Goal: Information Seeking & Learning: Learn about a topic

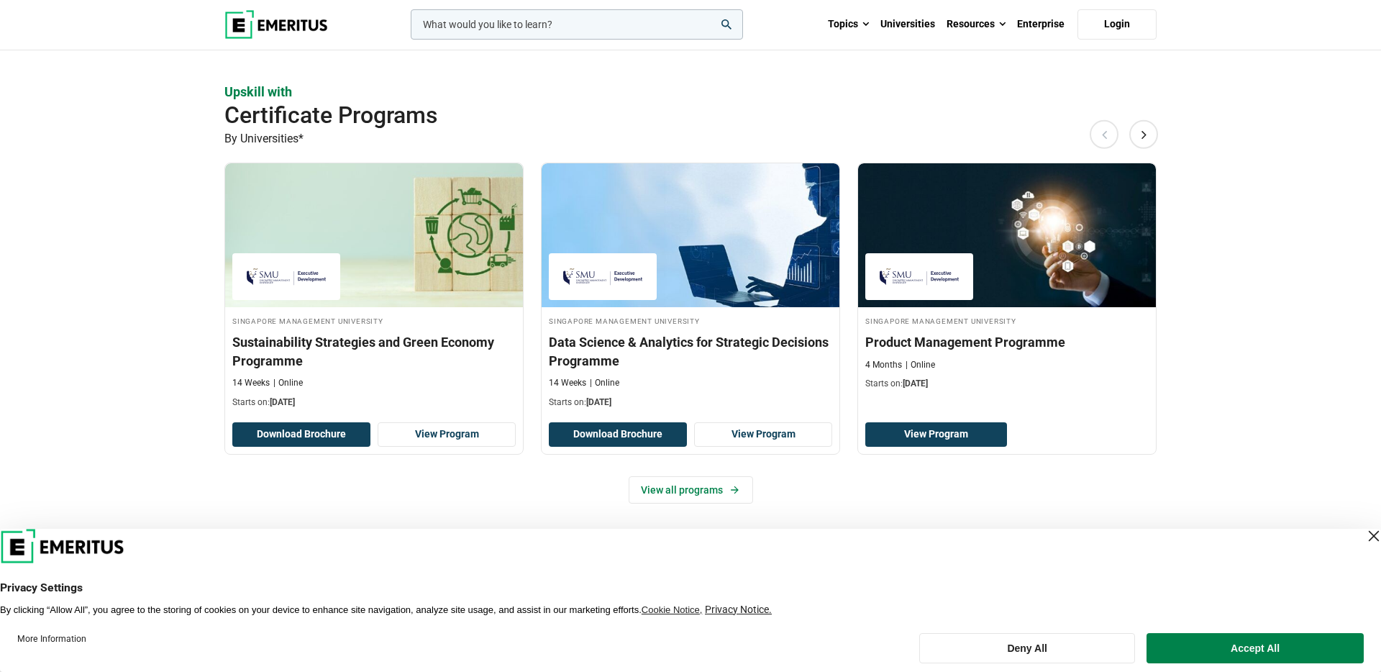
scroll to position [854, 0]
click at [1140, 127] on button "Next" at bounding box center [1144, 133] width 29 height 29
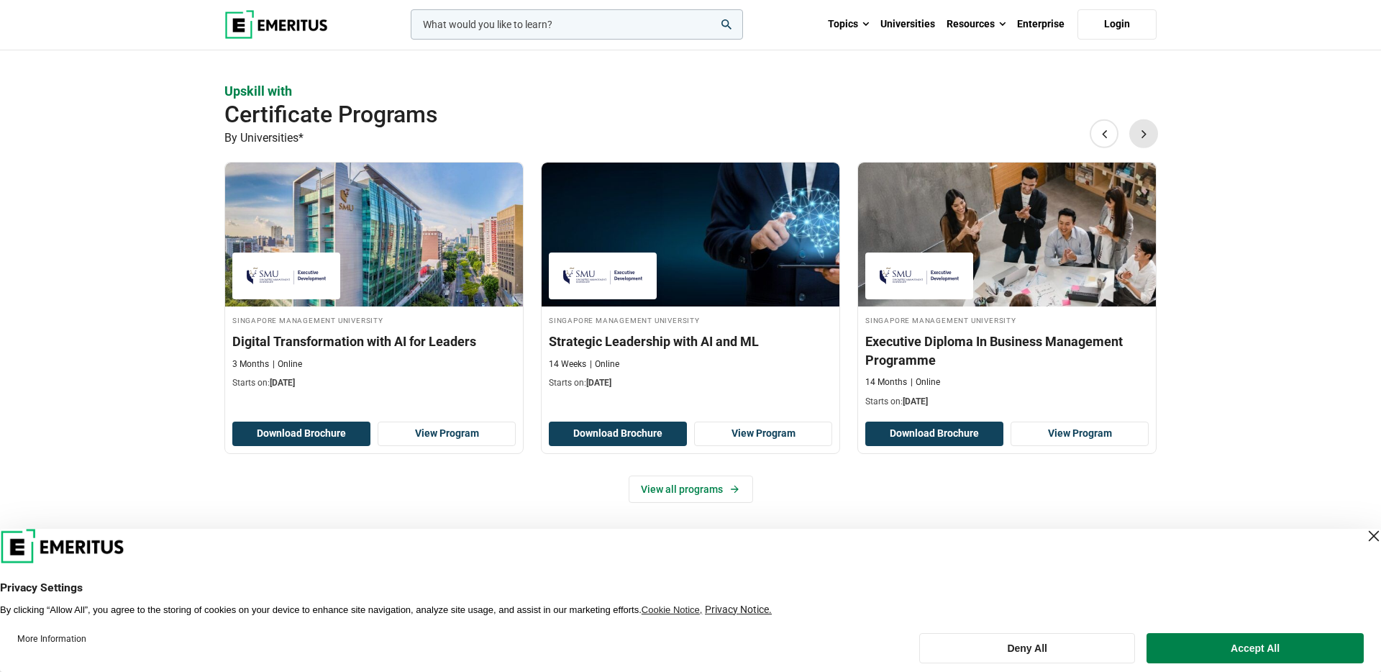
click at [1140, 127] on button "Next" at bounding box center [1144, 133] width 29 height 29
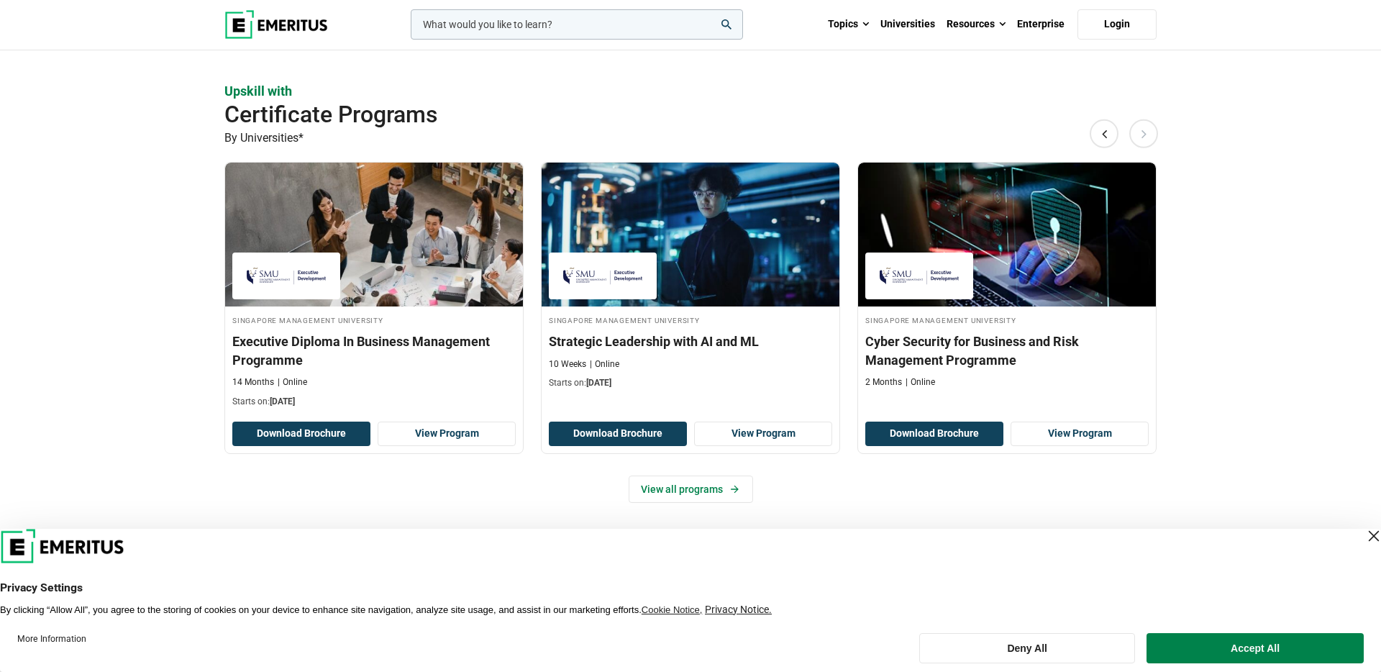
click at [1140, 127] on button "Next" at bounding box center [1144, 133] width 29 height 29
click at [1148, 130] on button "Next" at bounding box center [1144, 133] width 29 height 29
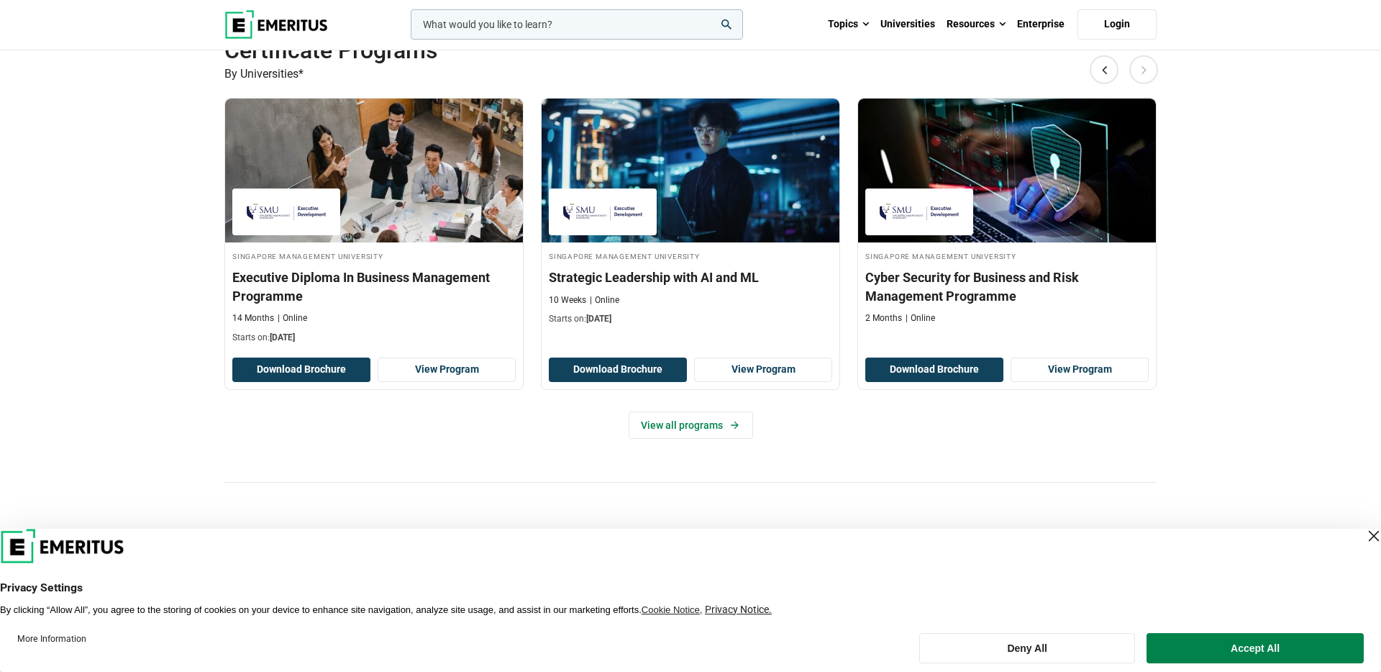
scroll to position [1104, 0]
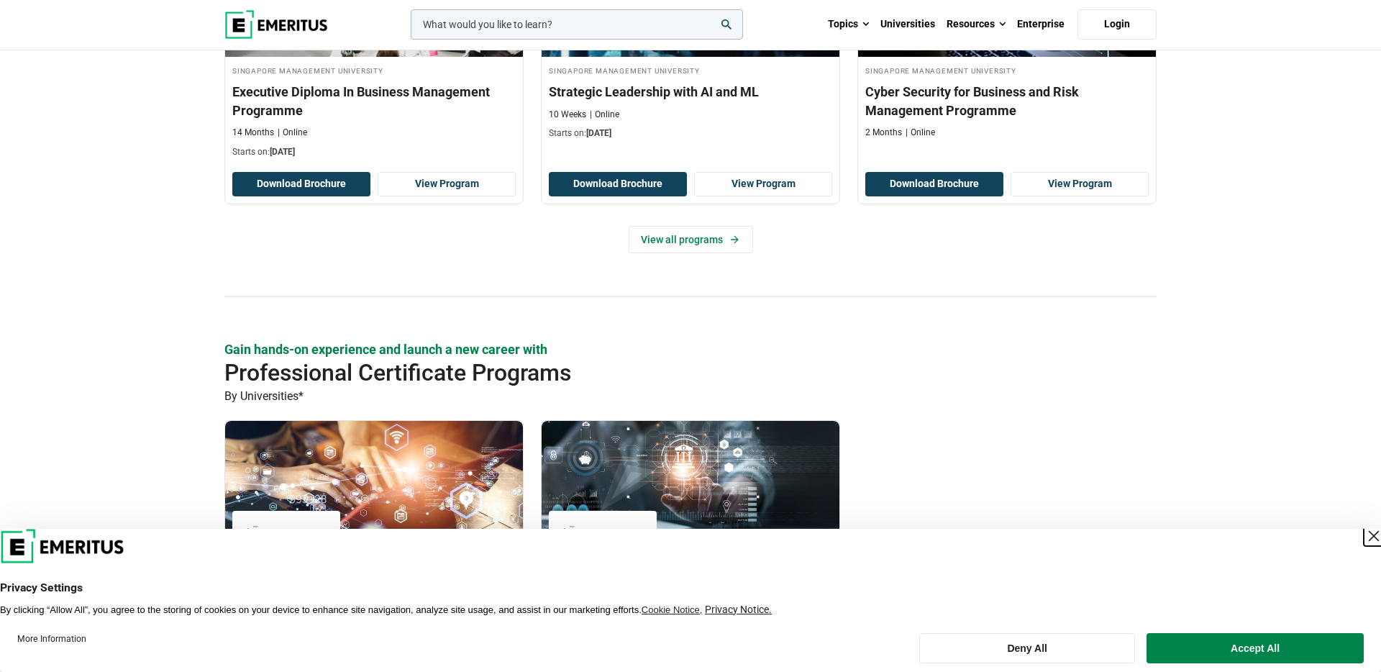
click at [1364, 530] on div "Close Layer" at bounding box center [1374, 536] width 20 height 20
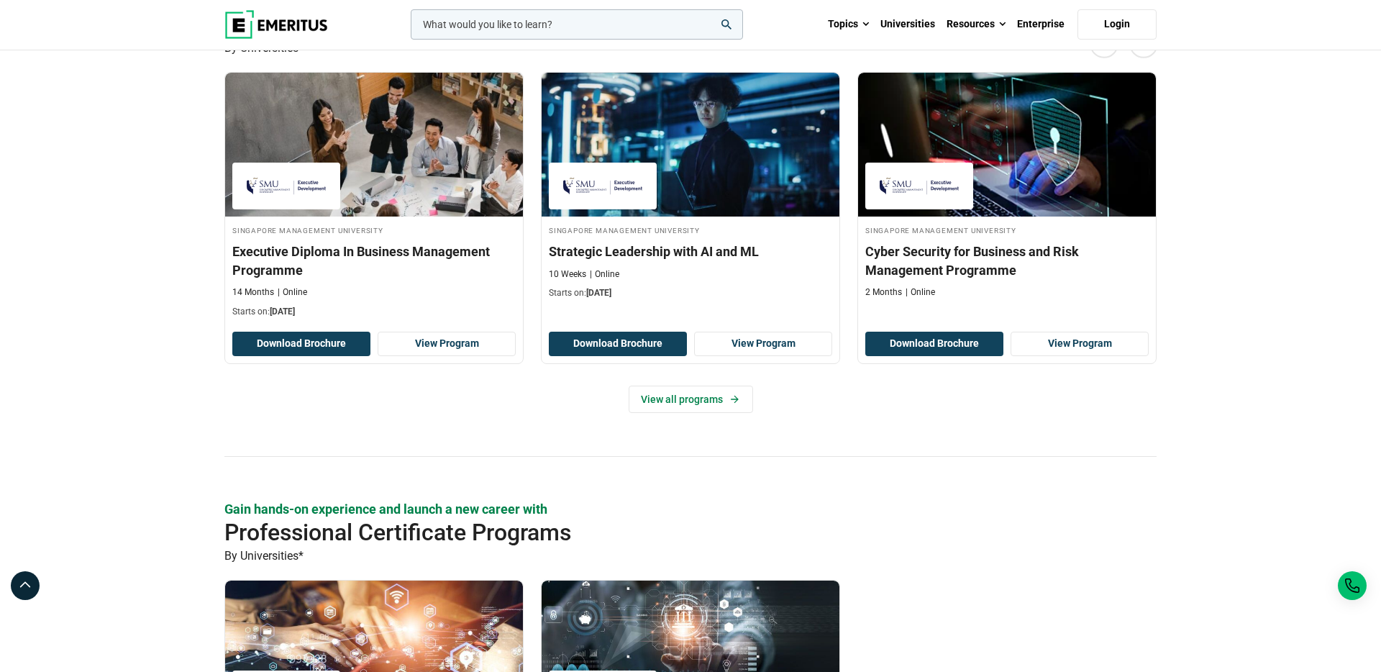
scroll to position [927, 0]
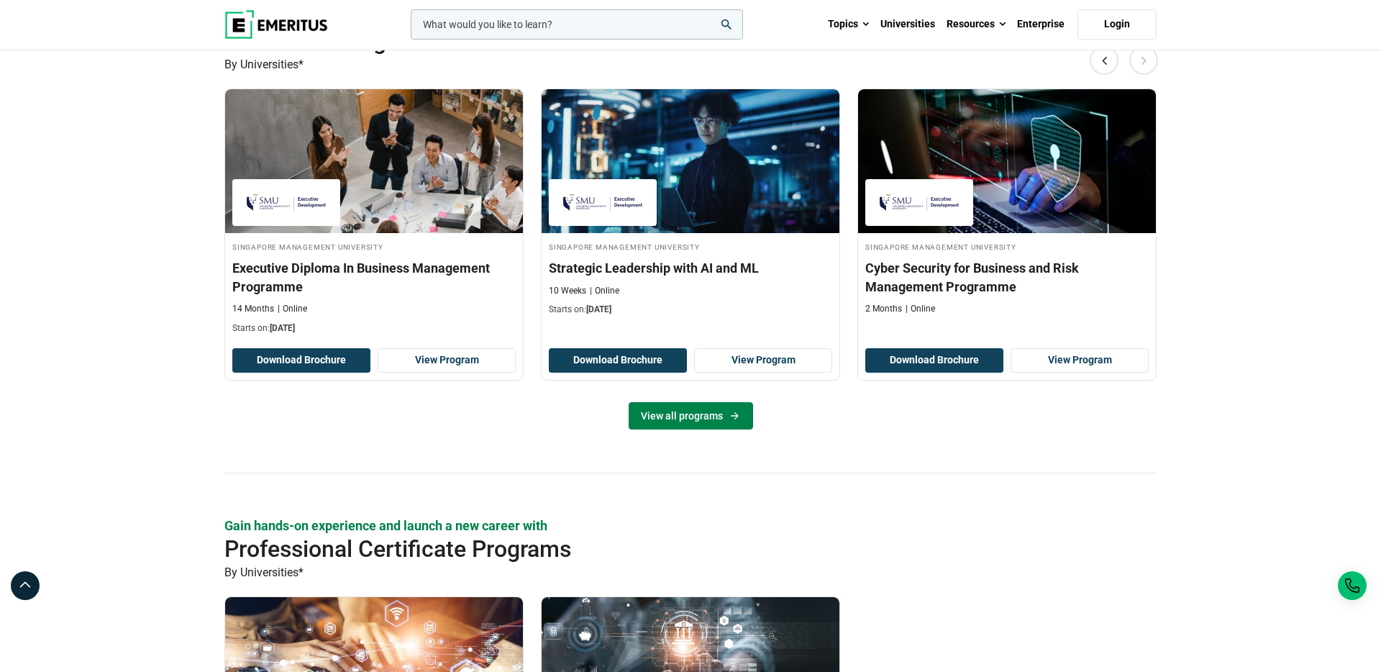
click at [686, 424] on link "View all programs" at bounding box center [691, 415] width 124 height 27
